Goal: Task Accomplishment & Management: Use online tool/utility

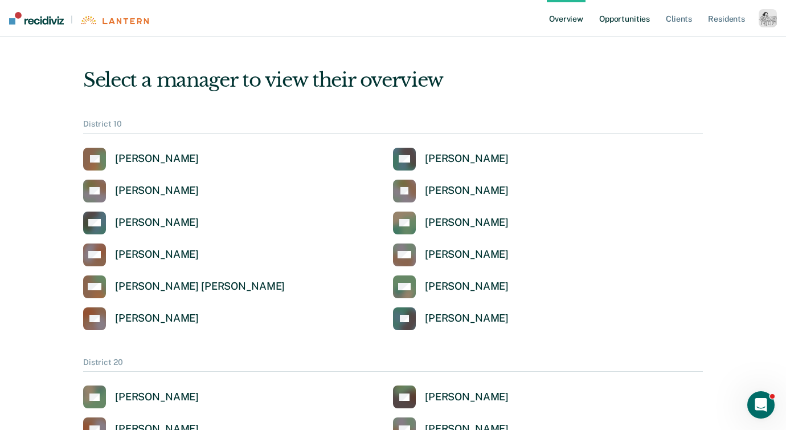
click at [625, 19] on link "Opportunities" at bounding box center [624, 18] width 55 height 36
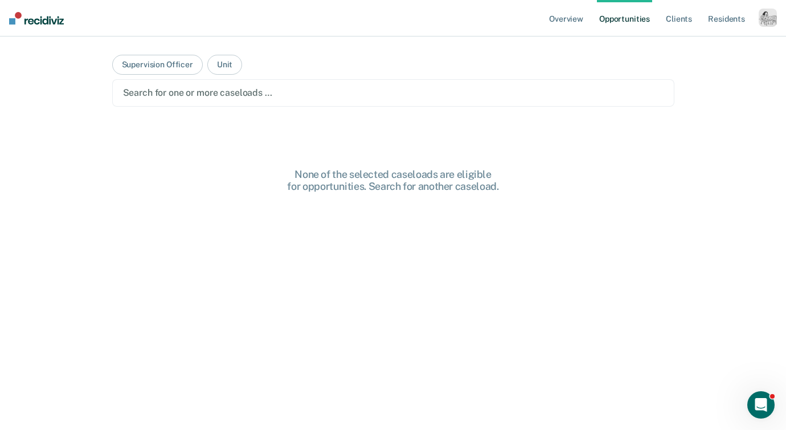
click at [464, 85] on div "Search for one or more caseloads …" at bounding box center [393, 92] width 543 height 15
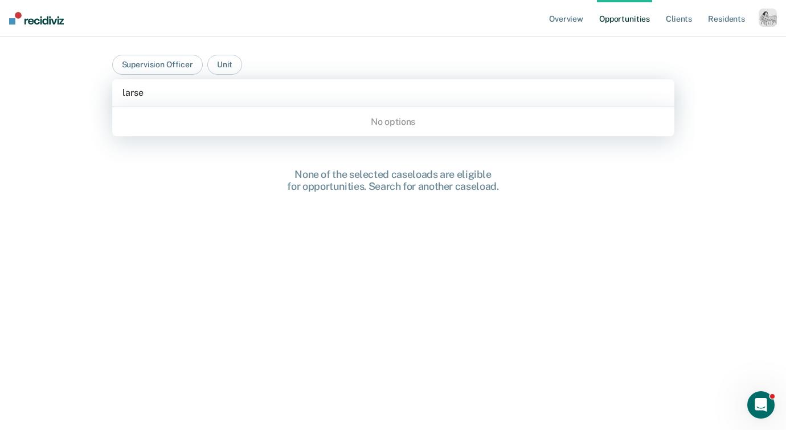
type input "[PERSON_NAME]"
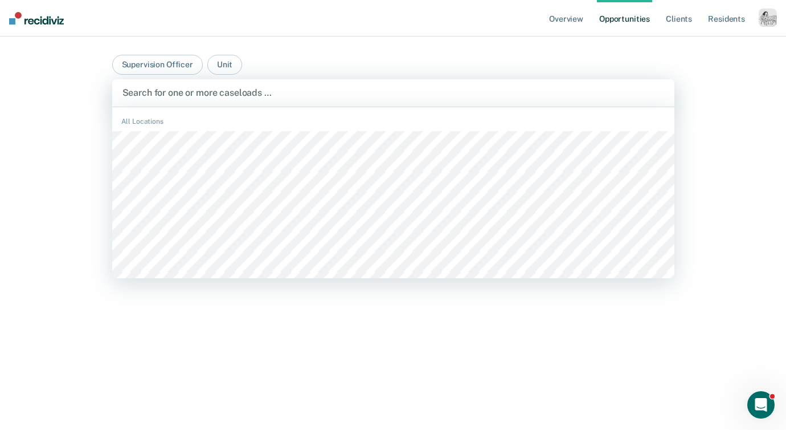
click at [164, 53] on main "Supervision Officer Unit BCCX / 21C, 3 of 1285. 1285 results available. Use Up …" at bounding box center [394, 219] width 590 height 366
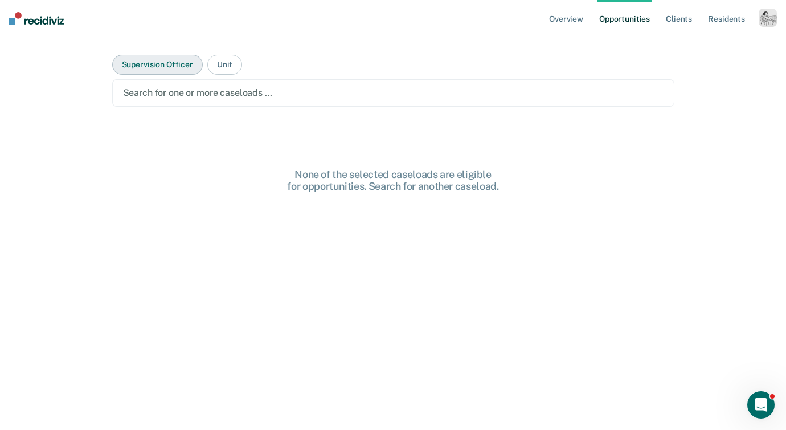
click at [163, 66] on button "Supervision Officer" at bounding box center [157, 65] width 91 height 20
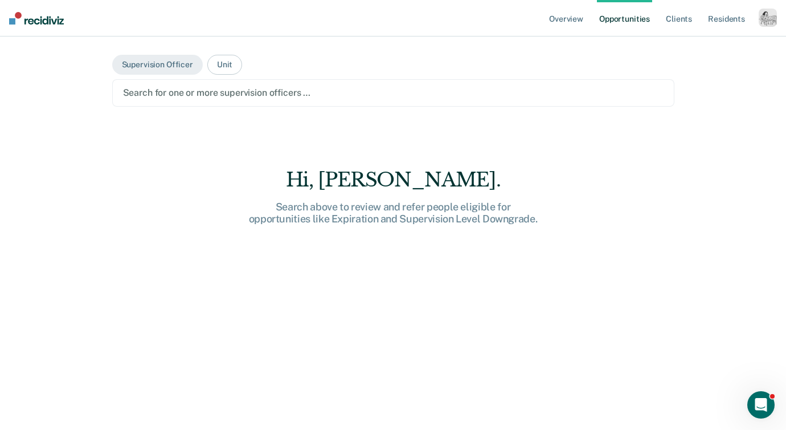
click at [170, 94] on div at bounding box center [393, 92] width 541 height 13
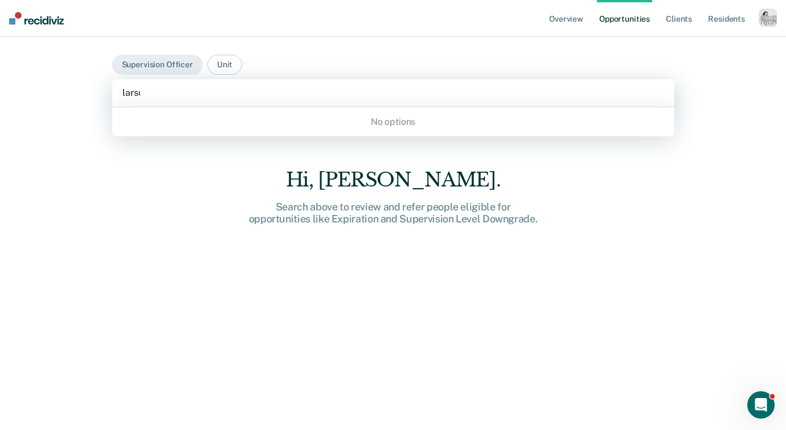
type input "[PERSON_NAME]"
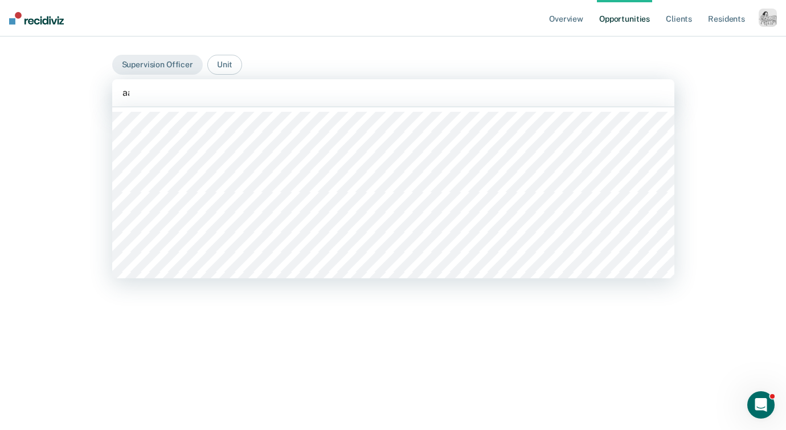
type input "[PERSON_NAME]"
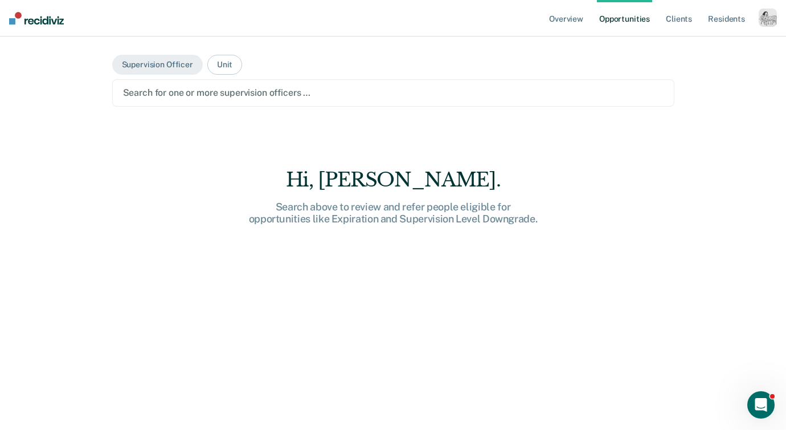
click at [762, 22] on div "button" at bounding box center [768, 18] width 18 height 18
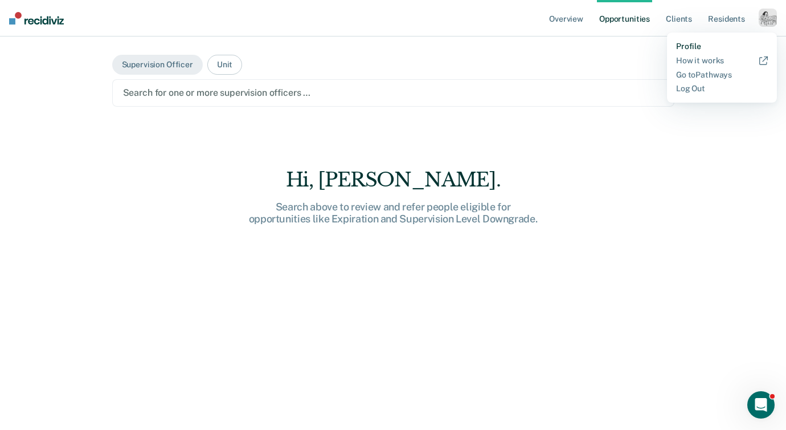
click at [697, 44] on link "Profile" at bounding box center [722, 47] width 92 height 10
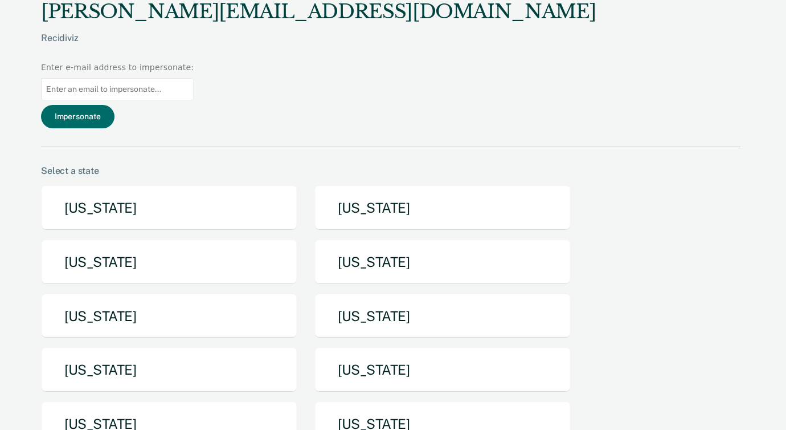
click at [194, 78] on input at bounding box center [117, 89] width 153 height 22
paste input "[EMAIL_ADDRESS][DOMAIN_NAME][US_STATE]"
type input "[EMAIL_ADDRESS][DOMAIN_NAME][US_STATE]"
click at [115, 105] on button "Impersonate" at bounding box center [77, 116] width 73 height 23
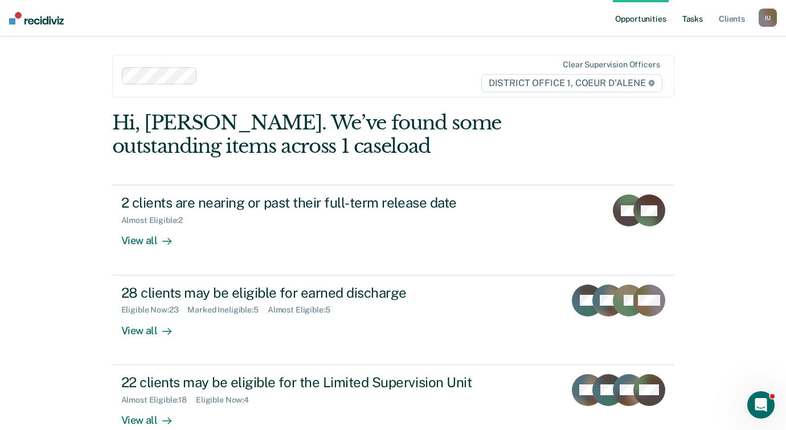
click at [686, 25] on link "Tasks" at bounding box center [692, 18] width 25 height 36
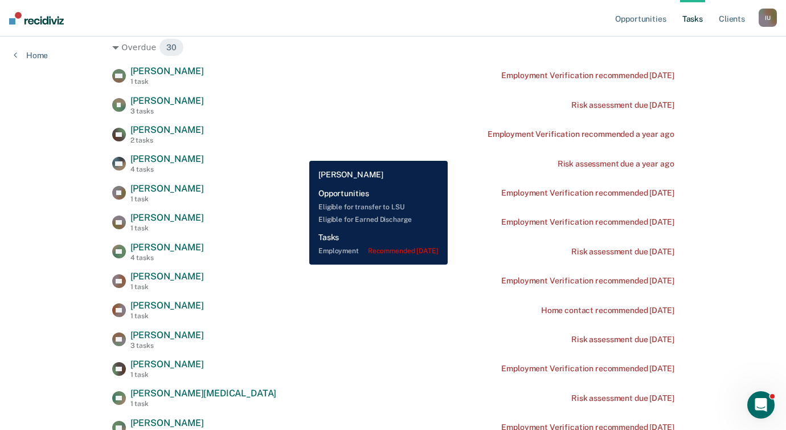
scroll to position [180, 0]
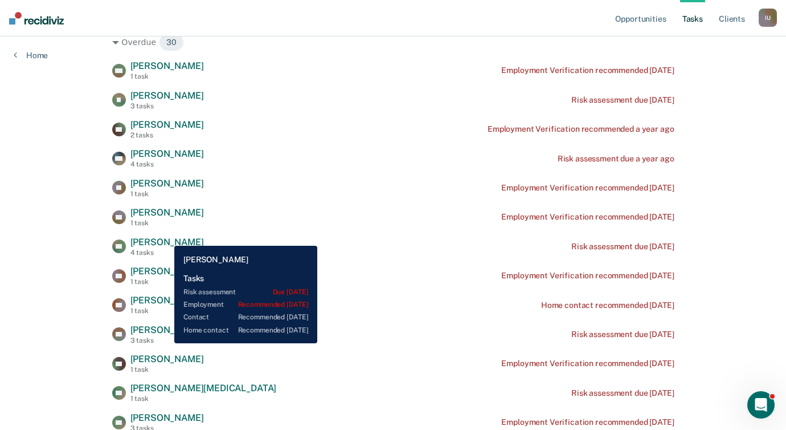
click at [166, 237] on span "[PERSON_NAME]" at bounding box center [166, 241] width 73 height 11
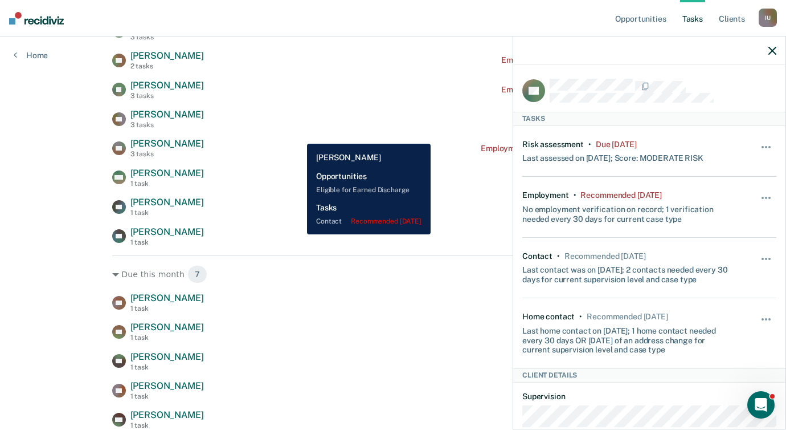
scroll to position [841, 0]
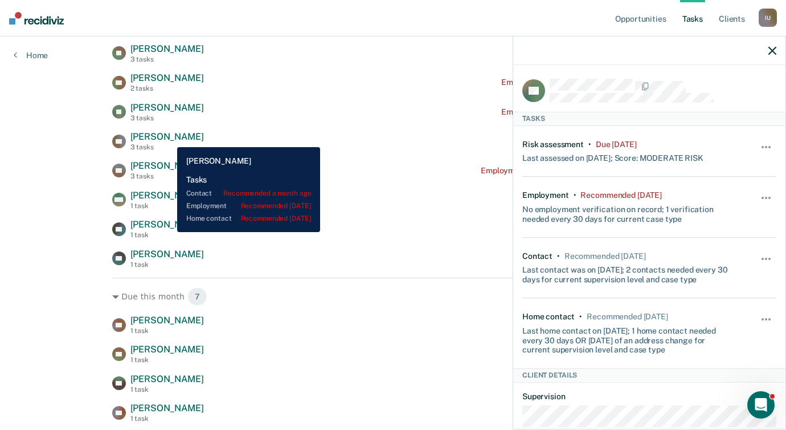
click at [169, 138] on span "[PERSON_NAME]" at bounding box center [166, 136] width 73 height 11
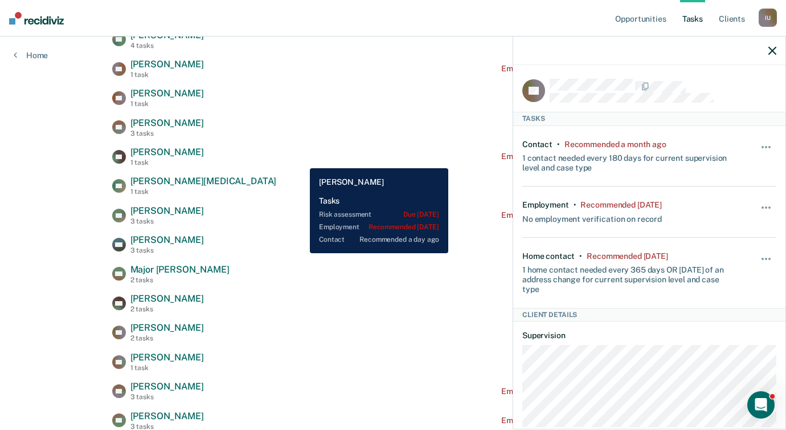
scroll to position [375, 0]
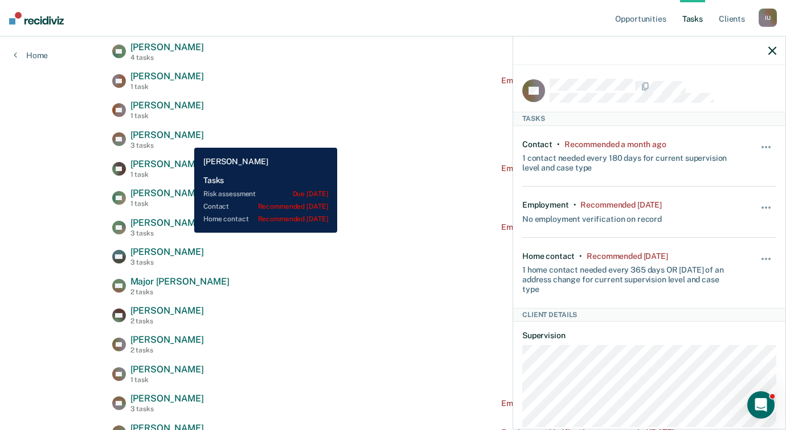
click at [184, 137] on span "[PERSON_NAME]" at bounding box center [166, 134] width 73 height 11
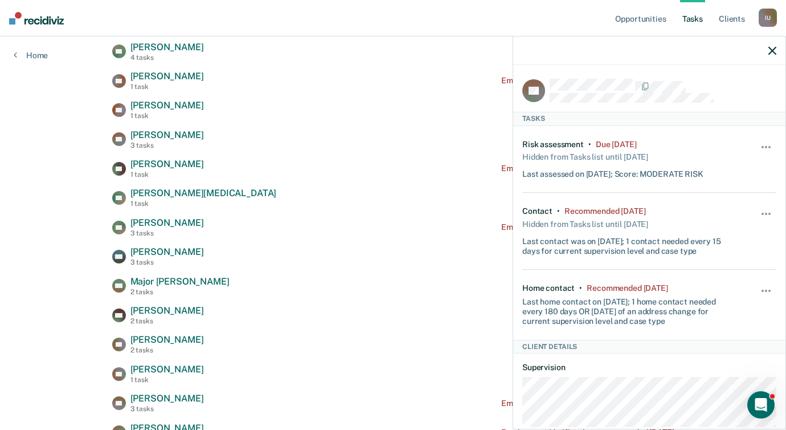
click at [669, 79] on div "SK" at bounding box center [649, 91] width 254 height 24
